Goal: Find specific page/section: Find specific page/section

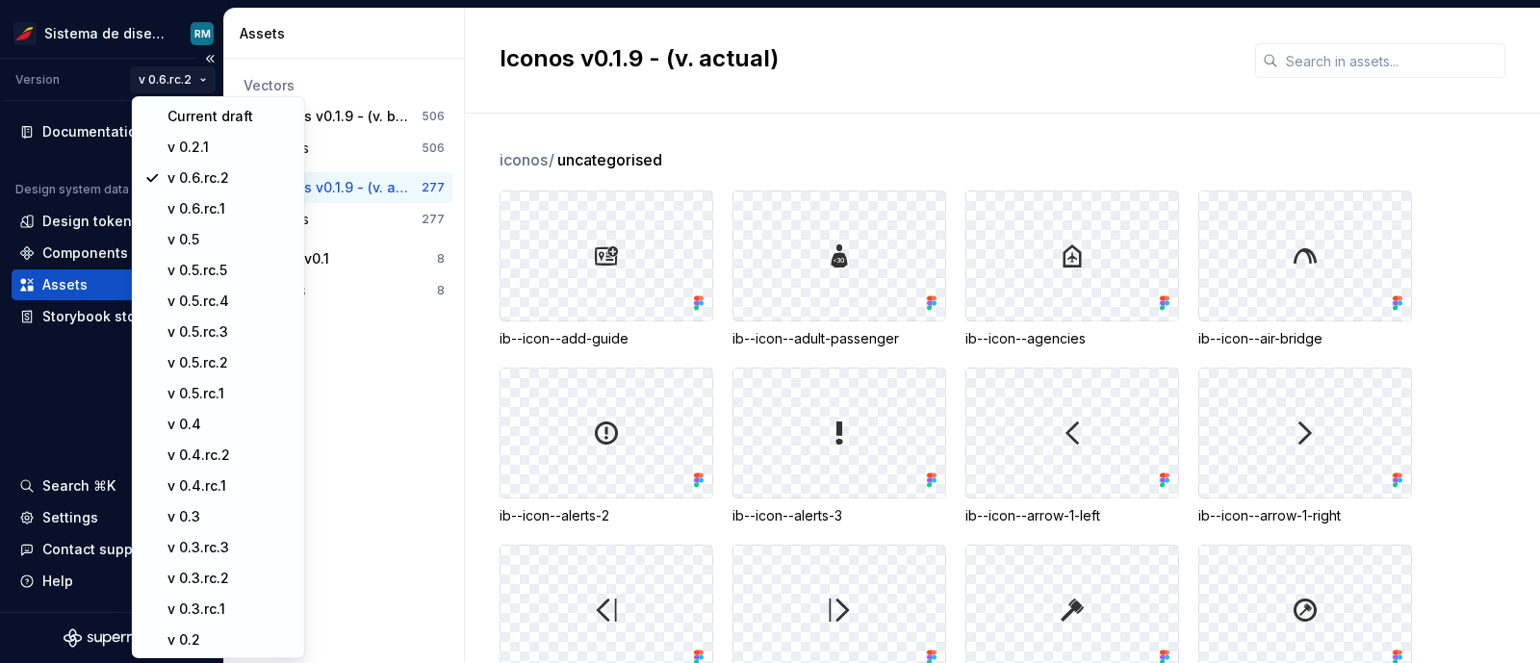
click at [193, 83] on html "Sistema de diseño Iberia RM Version v 0.6.rc.2 Documentation Design system data…" at bounding box center [770, 331] width 1540 height 663
click at [219, 419] on div "v 0.4" at bounding box center [229, 424] width 125 height 19
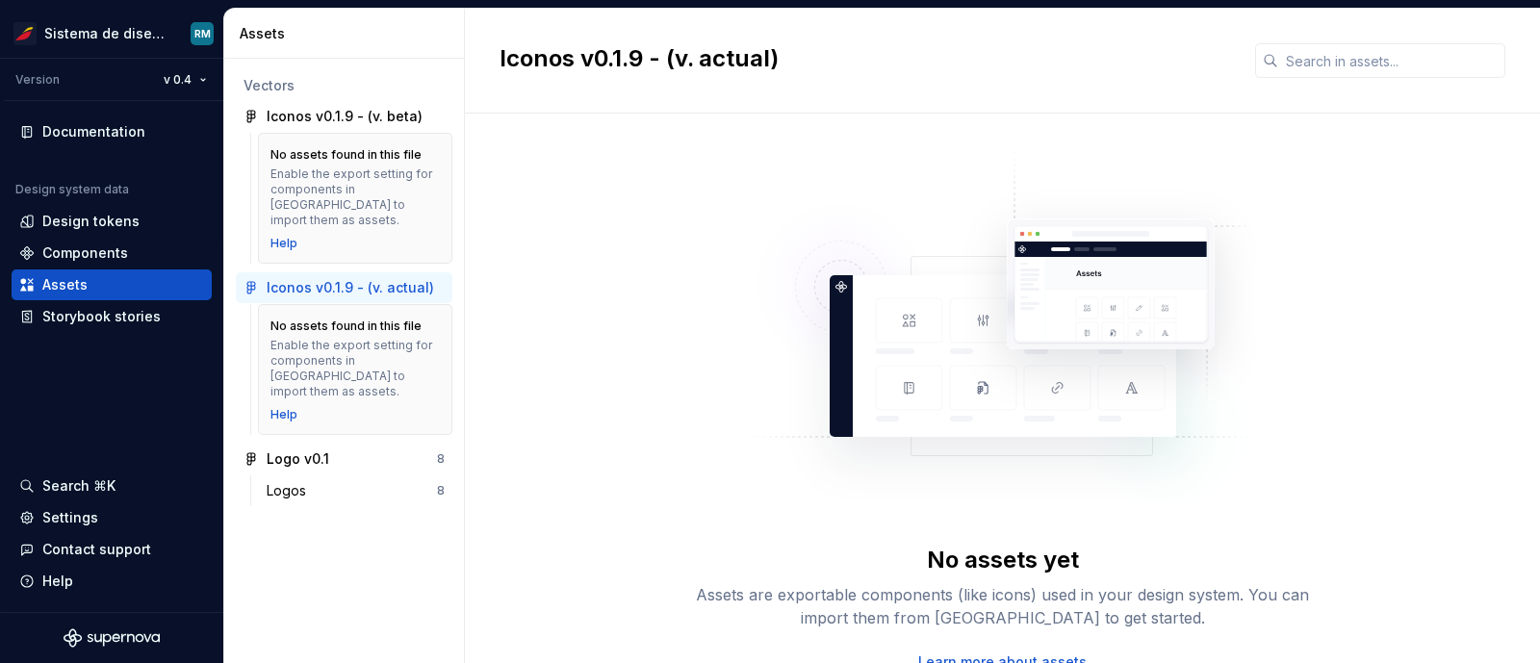
click at [337, 170] on div "Enable the export setting for components in [GEOGRAPHIC_DATA] to import them as…" at bounding box center [354, 197] width 169 height 62
click at [370, 475] on div "Logos 8" at bounding box center [355, 490] width 193 height 31
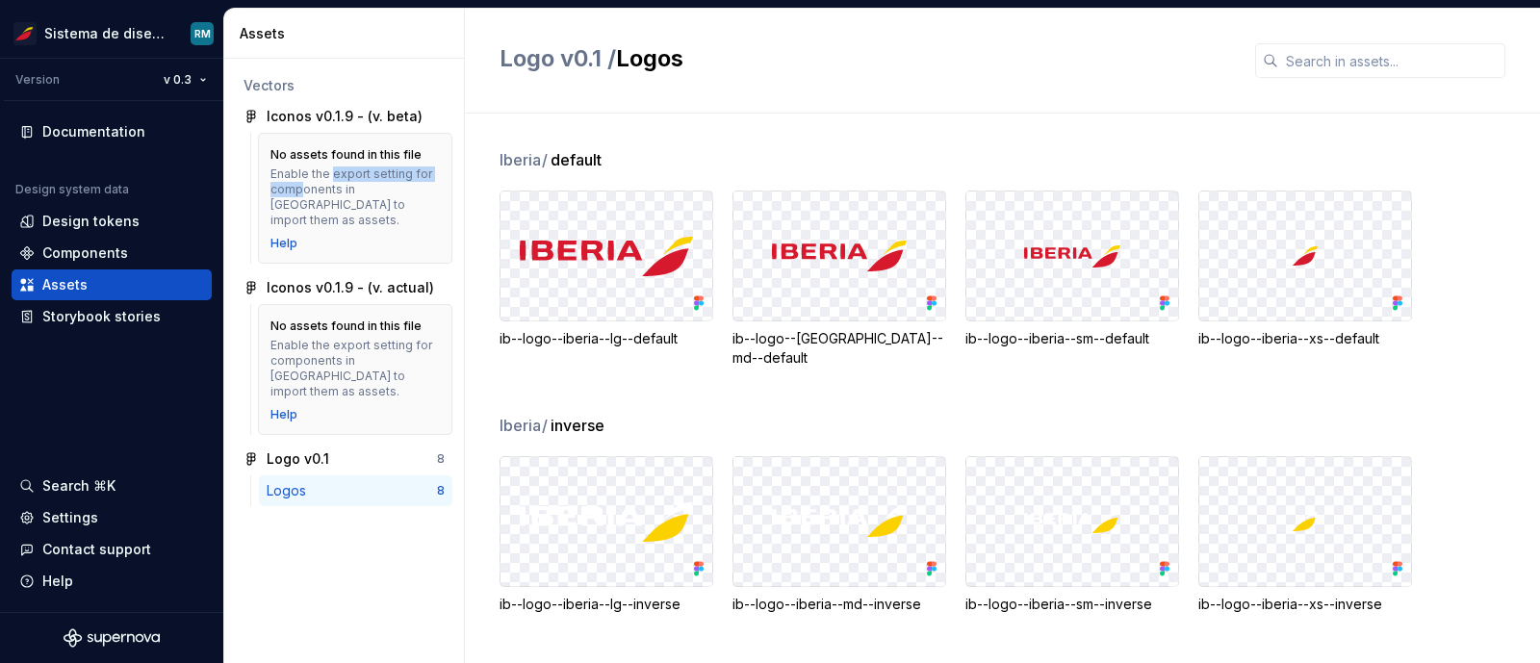
drag, startPoint x: 331, startPoint y: 170, endPoint x: 298, endPoint y: 181, distance: 34.4
click at [298, 181] on div "Enable the export setting for components in [GEOGRAPHIC_DATA] to import them as…" at bounding box center [354, 197] width 169 height 62
click at [360, 318] on div "No assets found in this file" at bounding box center [345, 325] width 151 height 15
click at [357, 359] on div "Enable the export setting for components in [GEOGRAPHIC_DATA] to import them as…" at bounding box center [354, 369] width 169 height 62
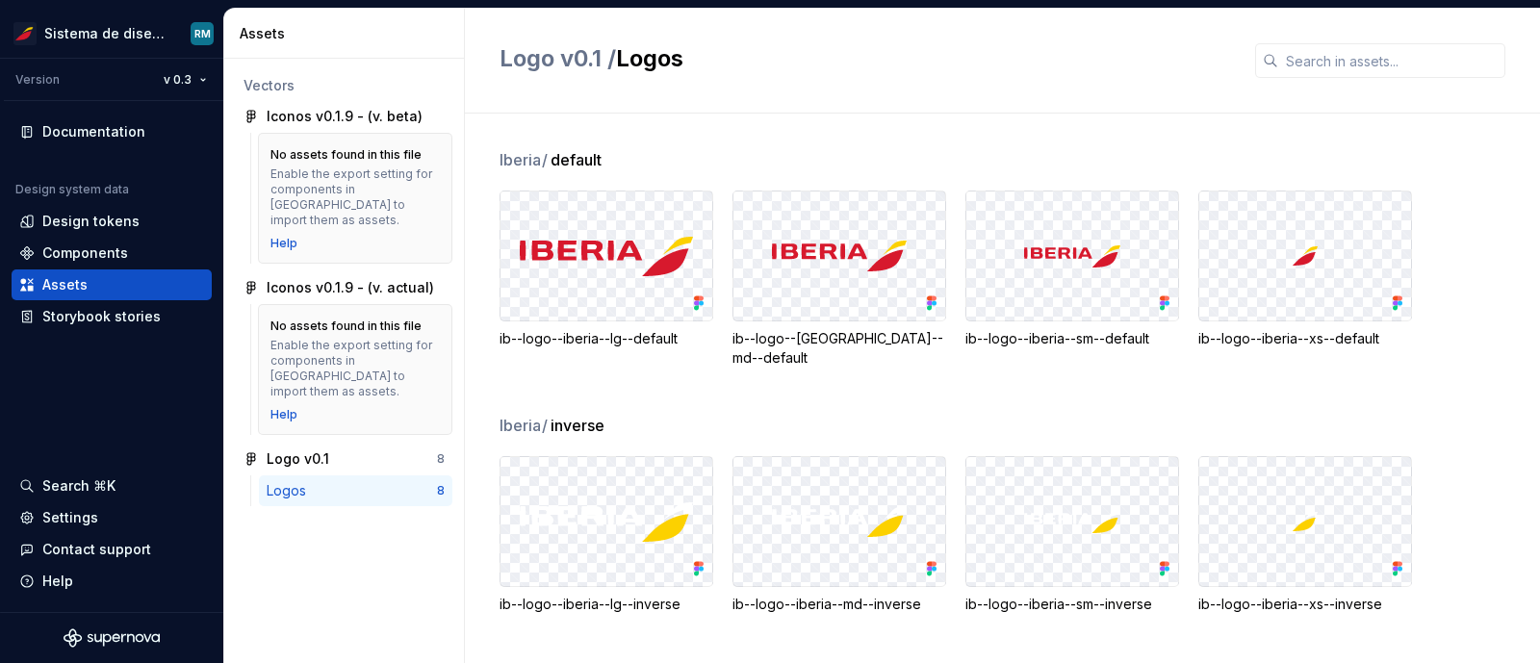
click at [372, 192] on div "Enable the export setting for components in [GEOGRAPHIC_DATA] to import them as…" at bounding box center [354, 197] width 169 height 62
click at [361, 361] on div "Enable the export setting for components in [GEOGRAPHIC_DATA] to import them as…" at bounding box center [354, 369] width 169 height 62
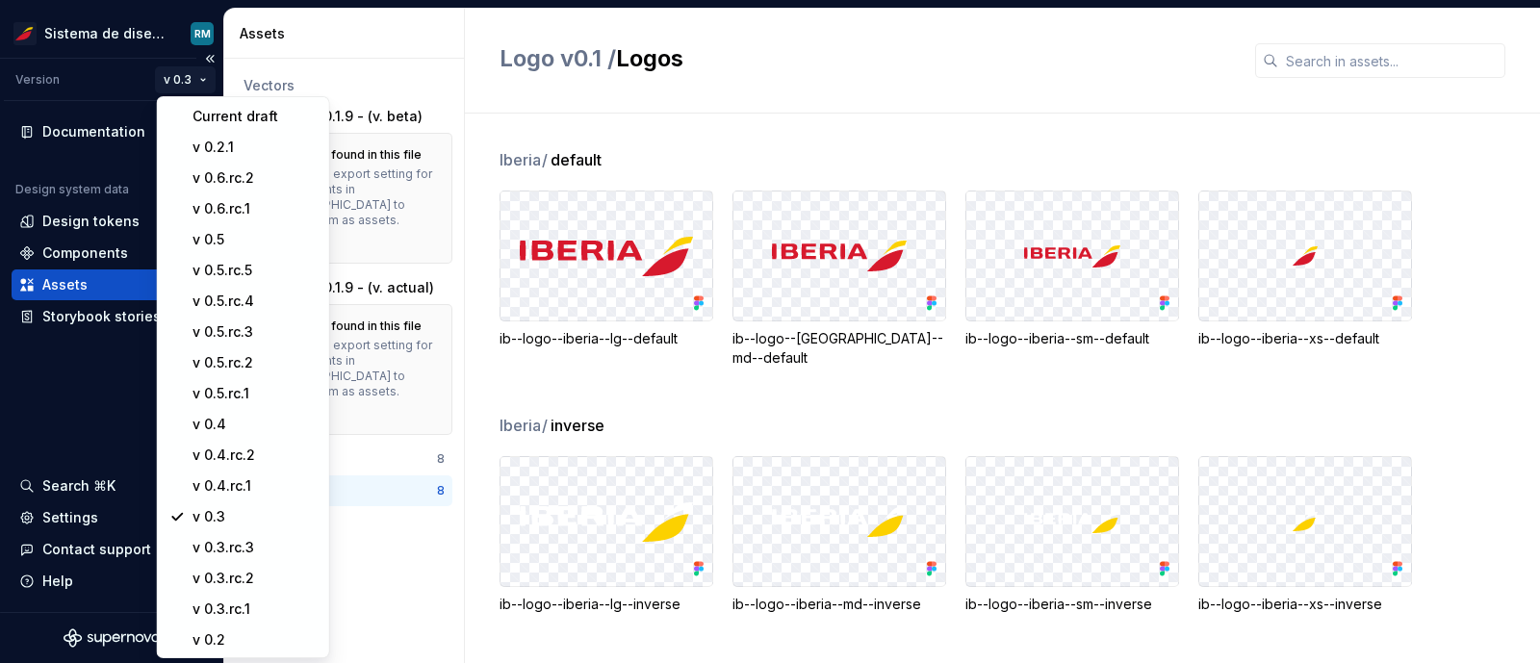
click at [191, 77] on html "Sistema de diseño Iberia RM Version v 0.3 Documentation Design system data Desi…" at bounding box center [770, 331] width 1540 height 663
click at [245, 200] on div "v 0.6.rc.1" at bounding box center [253, 208] width 125 height 19
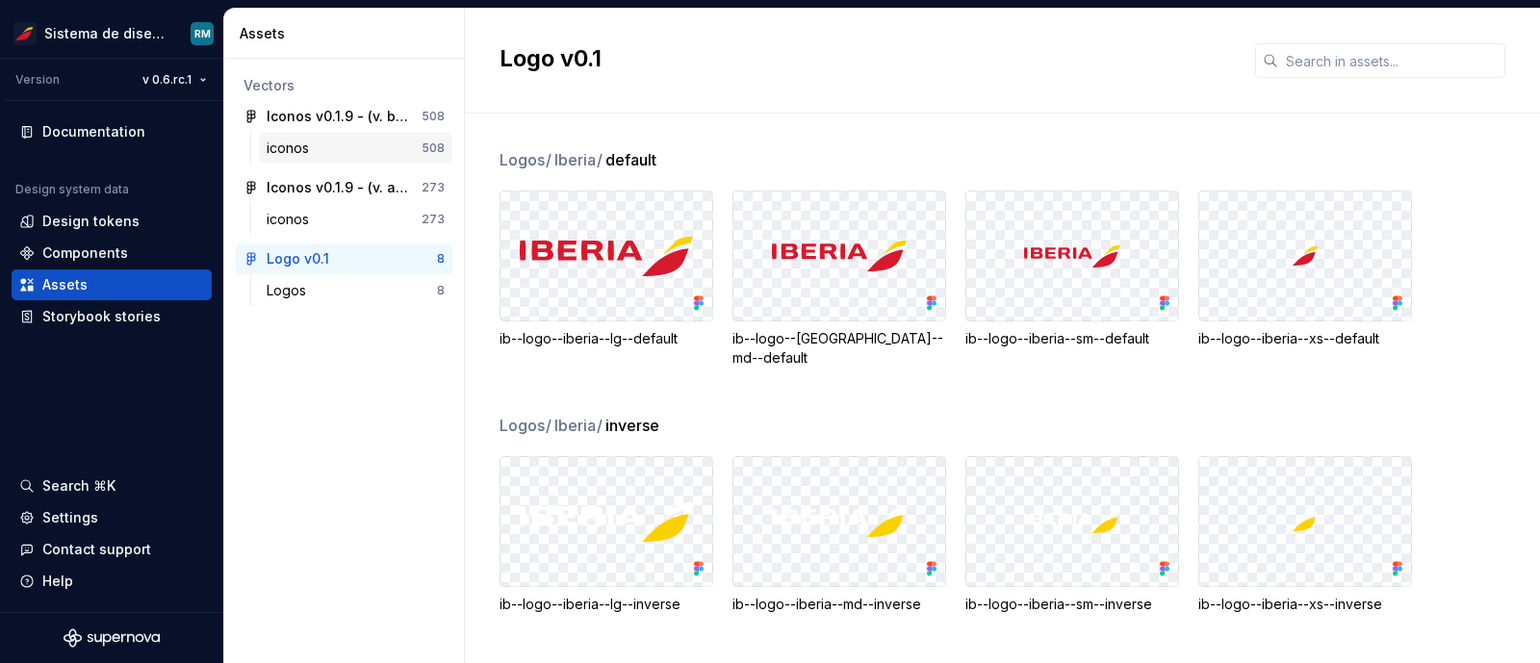
click at [350, 145] on div "iconos" at bounding box center [344, 148] width 155 height 19
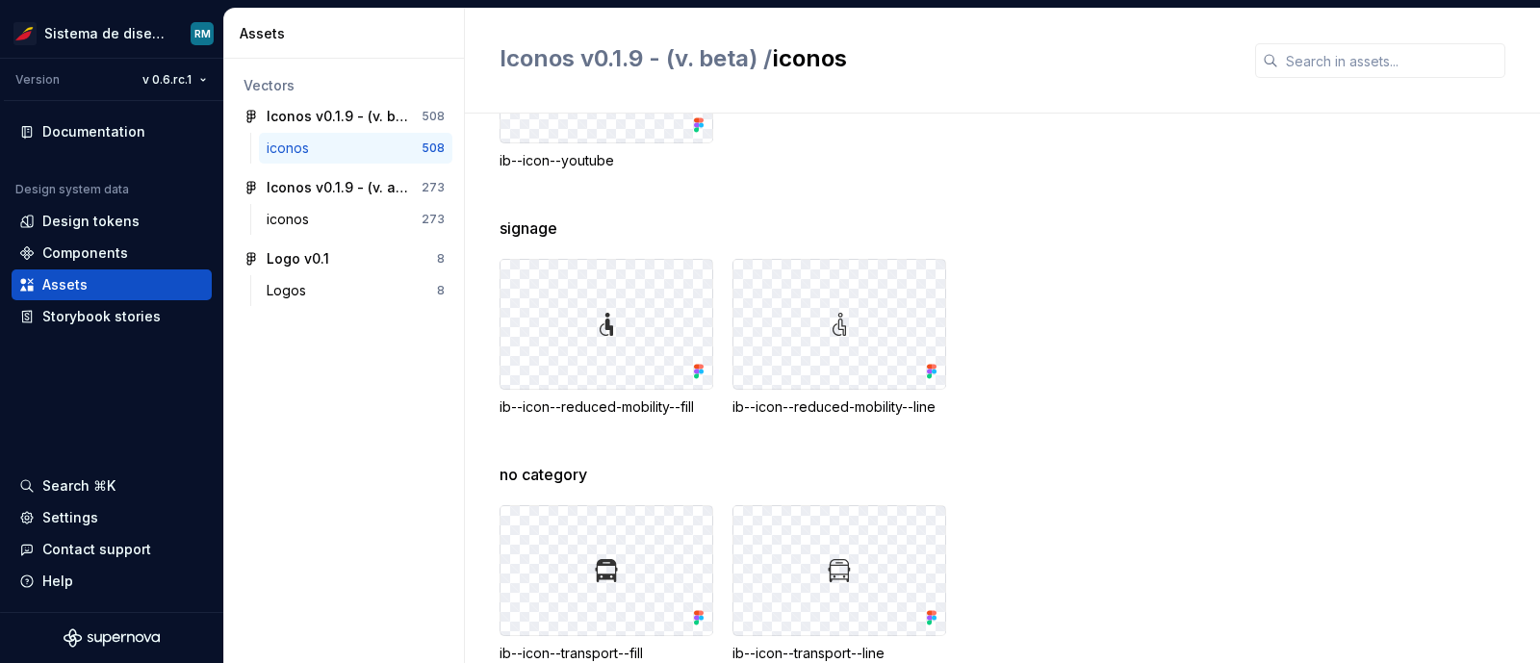
scroll to position [24844, 0]
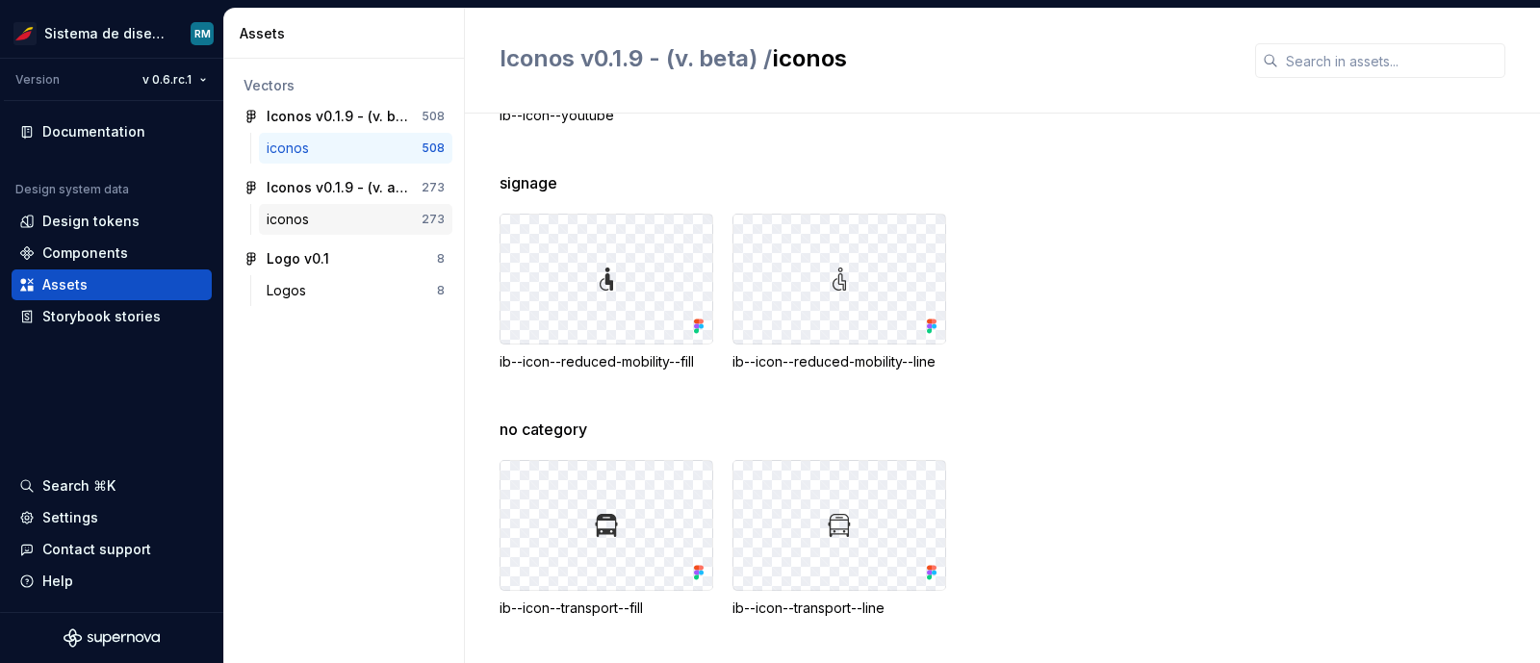
click at [334, 221] on div "iconos" at bounding box center [344, 219] width 155 height 19
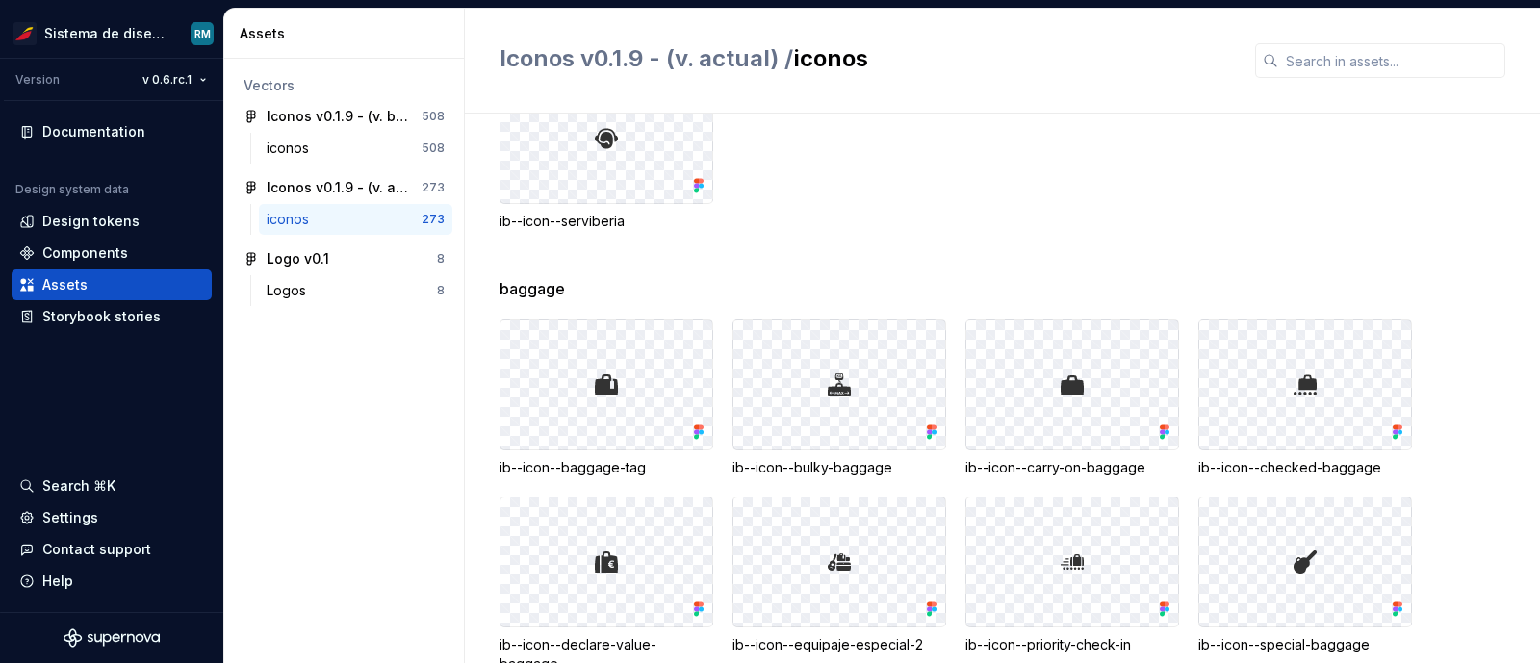
scroll to position [9556, 0]
